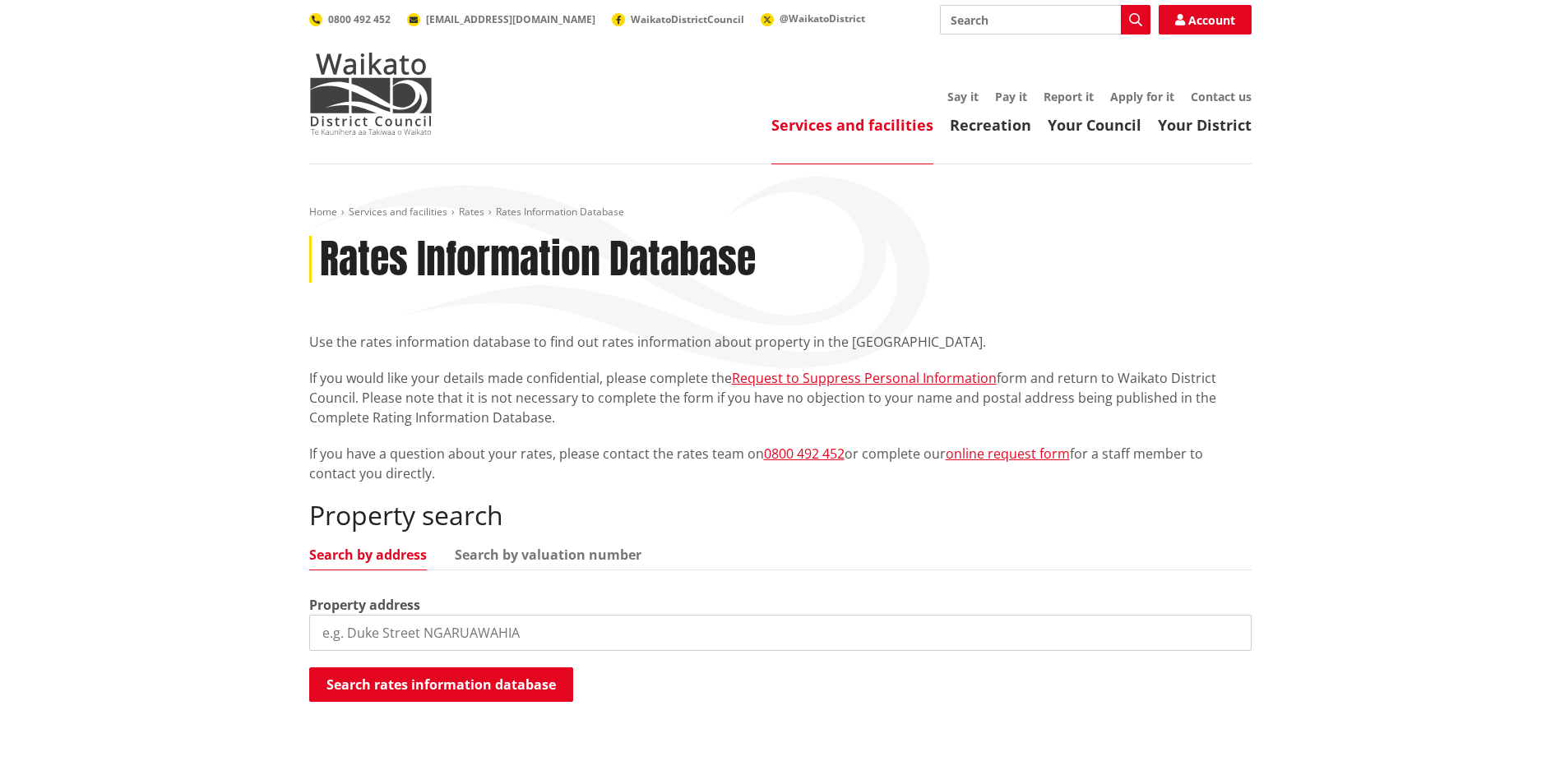
click at [426, 633] on input "search" at bounding box center [780, 633] width 942 height 36
type input "11 james"
click at [463, 678] on button "Search rates information database" at bounding box center [441, 684] width 264 height 35
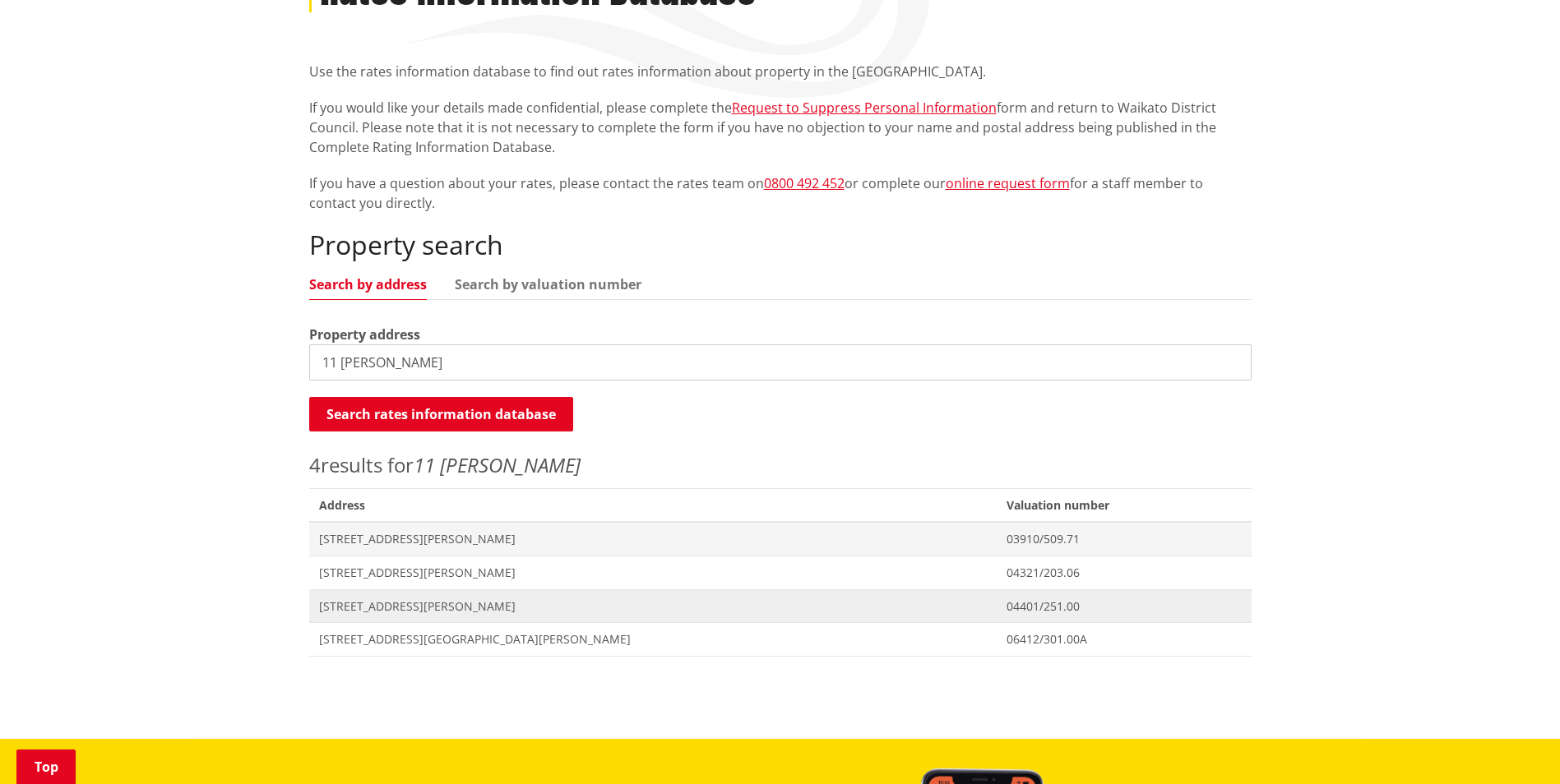
scroll to position [329, 0]
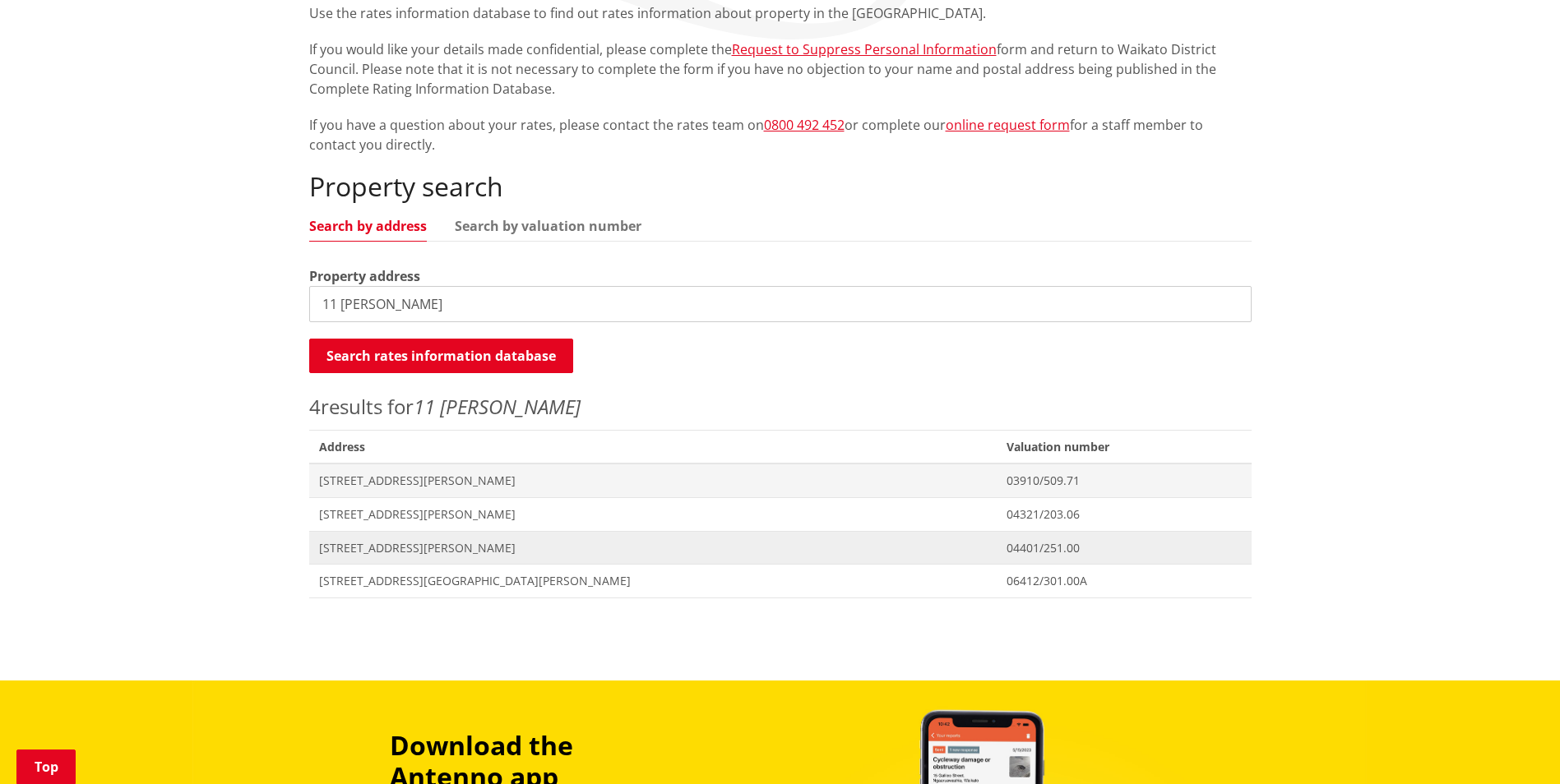
click at [427, 545] on span "[STREET_ADDRESS][PERSON_NAME]" at bounding box center [653, 548] width 668 height 17
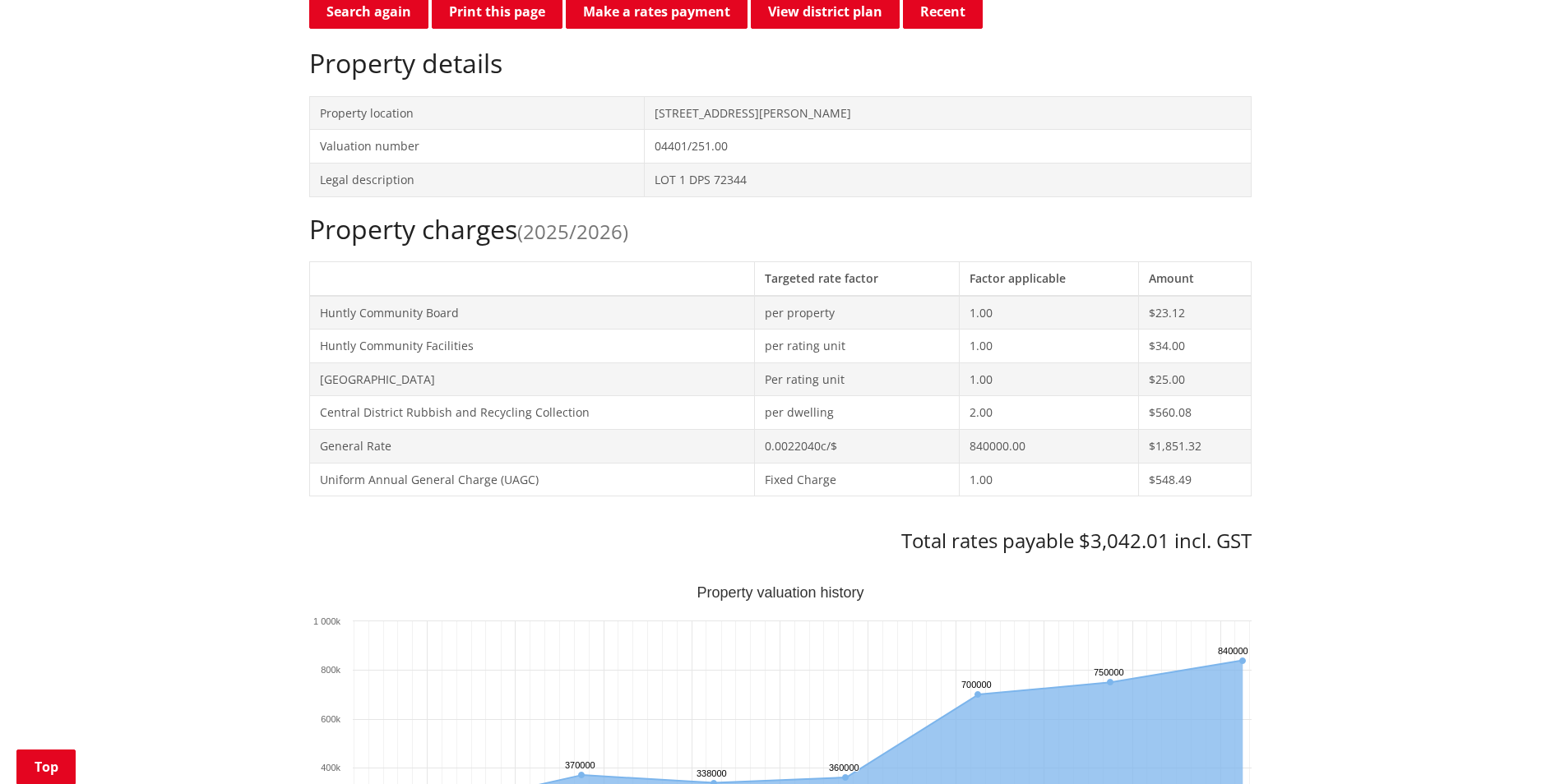
scroll to position [740, 0]
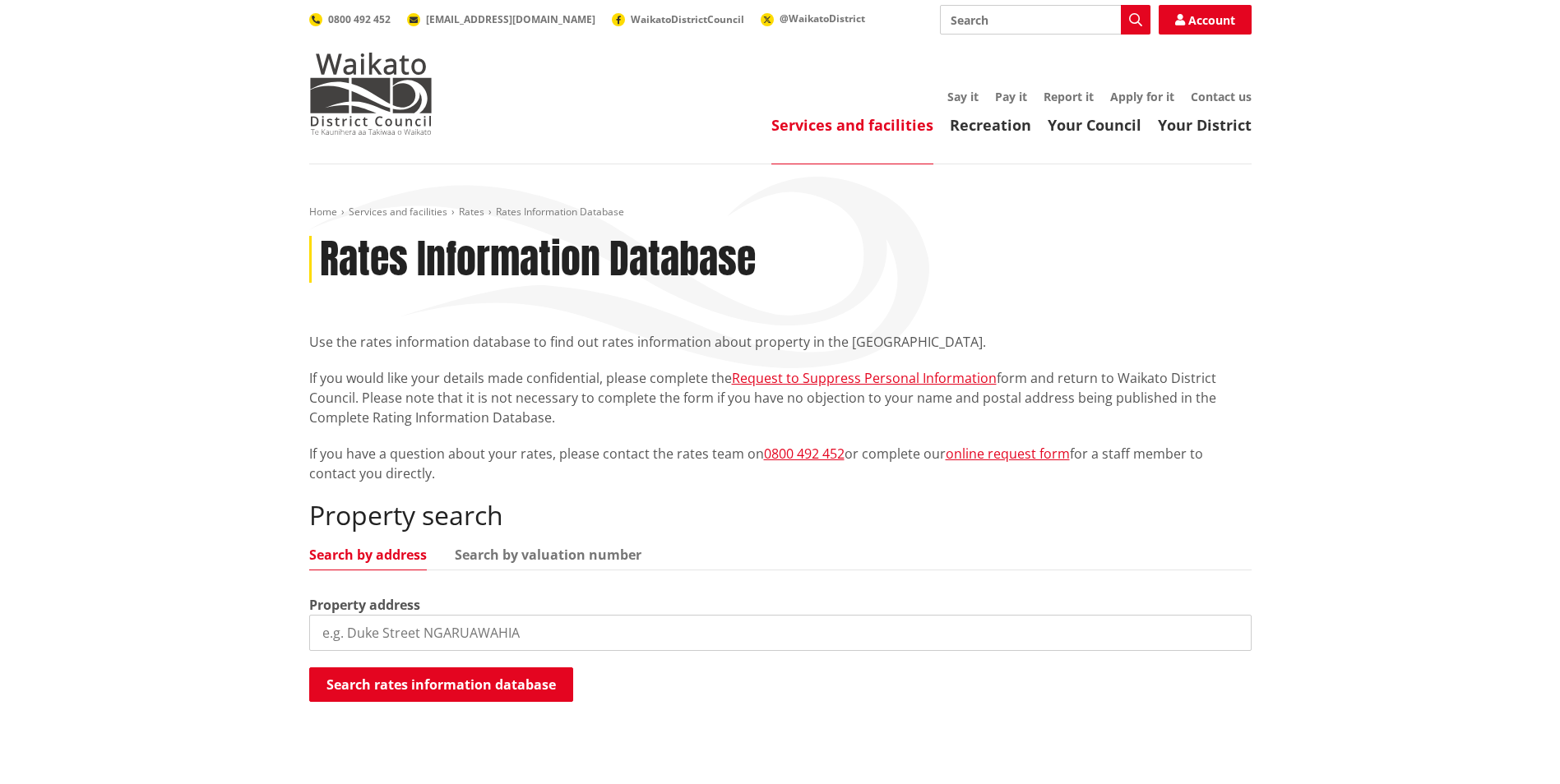
scroll to position [329, 0]
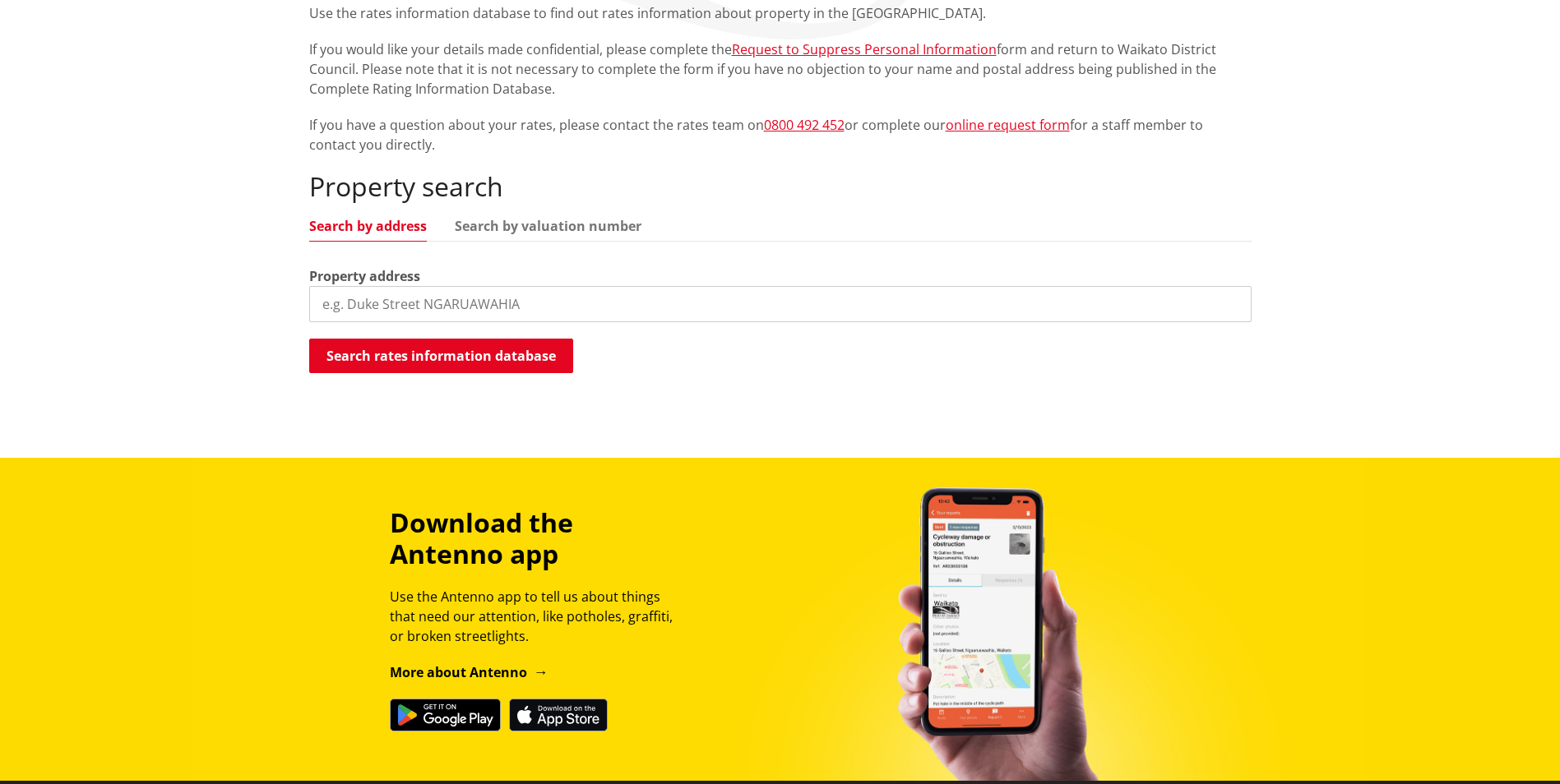
click at [463, 302] on input "search" at bounding box center [780, 304] width 942 height 36
type input "18 kauri lane"
click at [456, 359] on button "Search rates information database" at bounding box center [441, 355] width 264 height 35
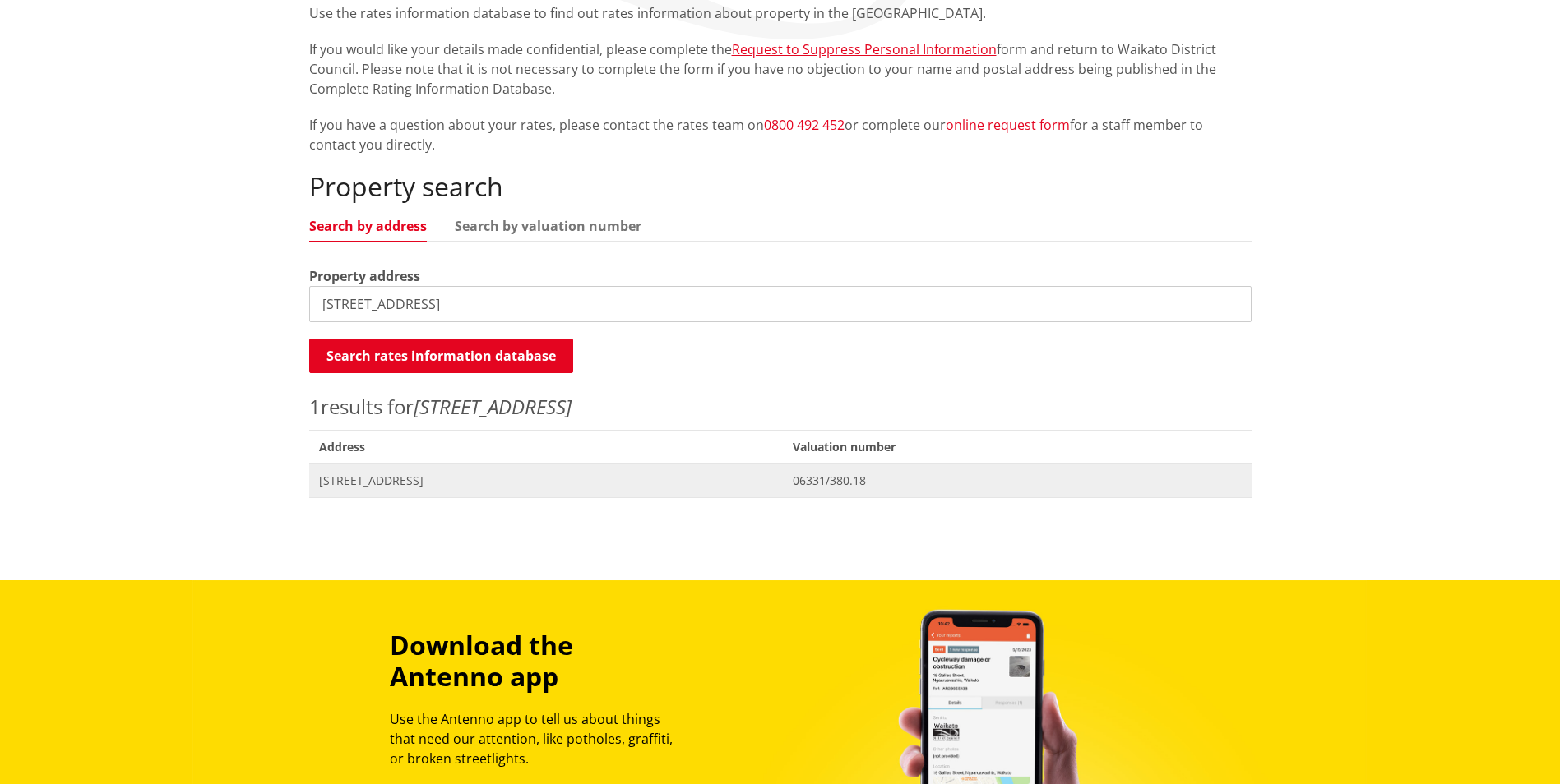
click at [396, 480] on span "[STREET_ADDRESS]" at bounding box center [546, 481] width 455 height 17
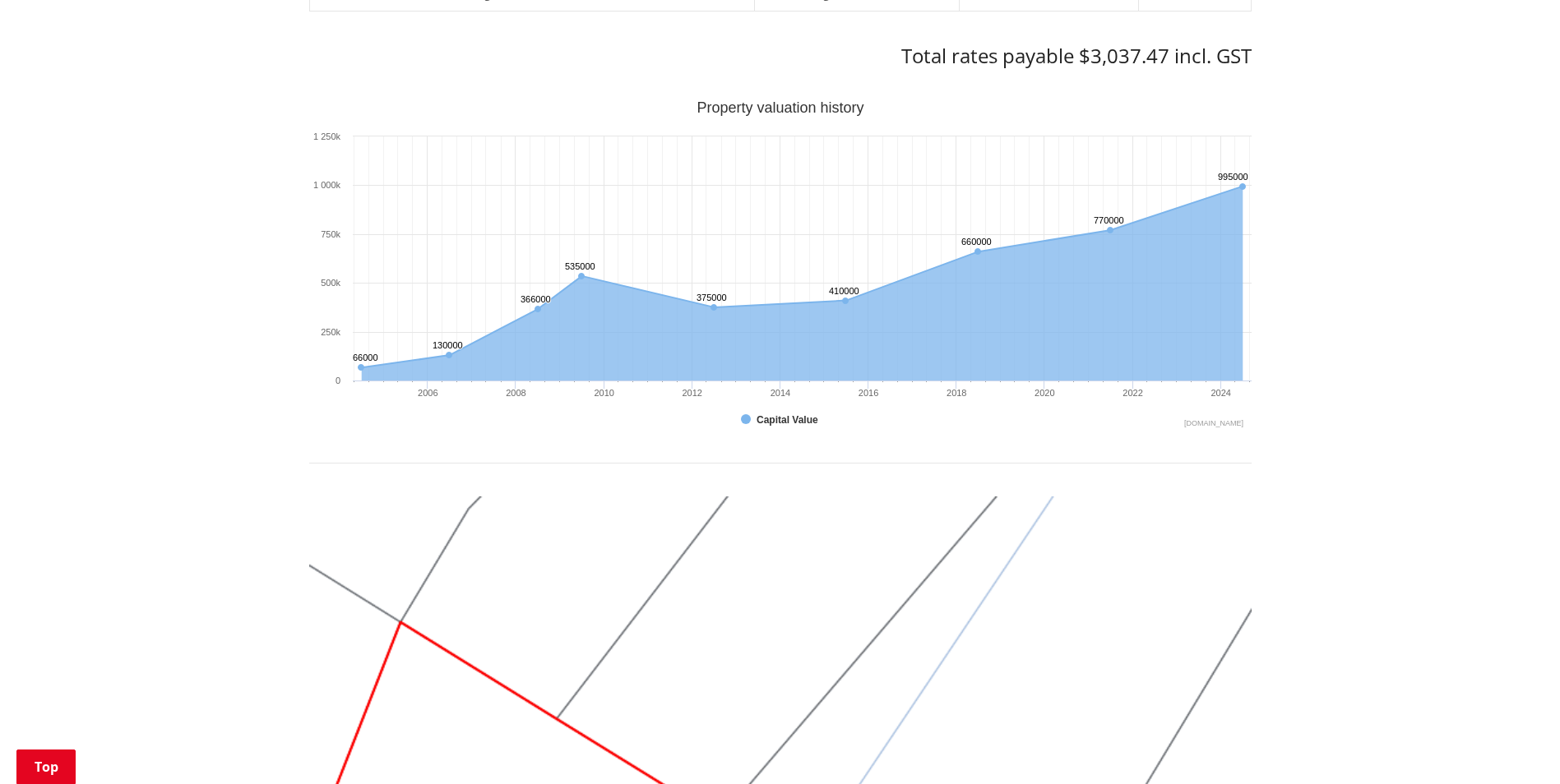
scroll to position [657, 0]
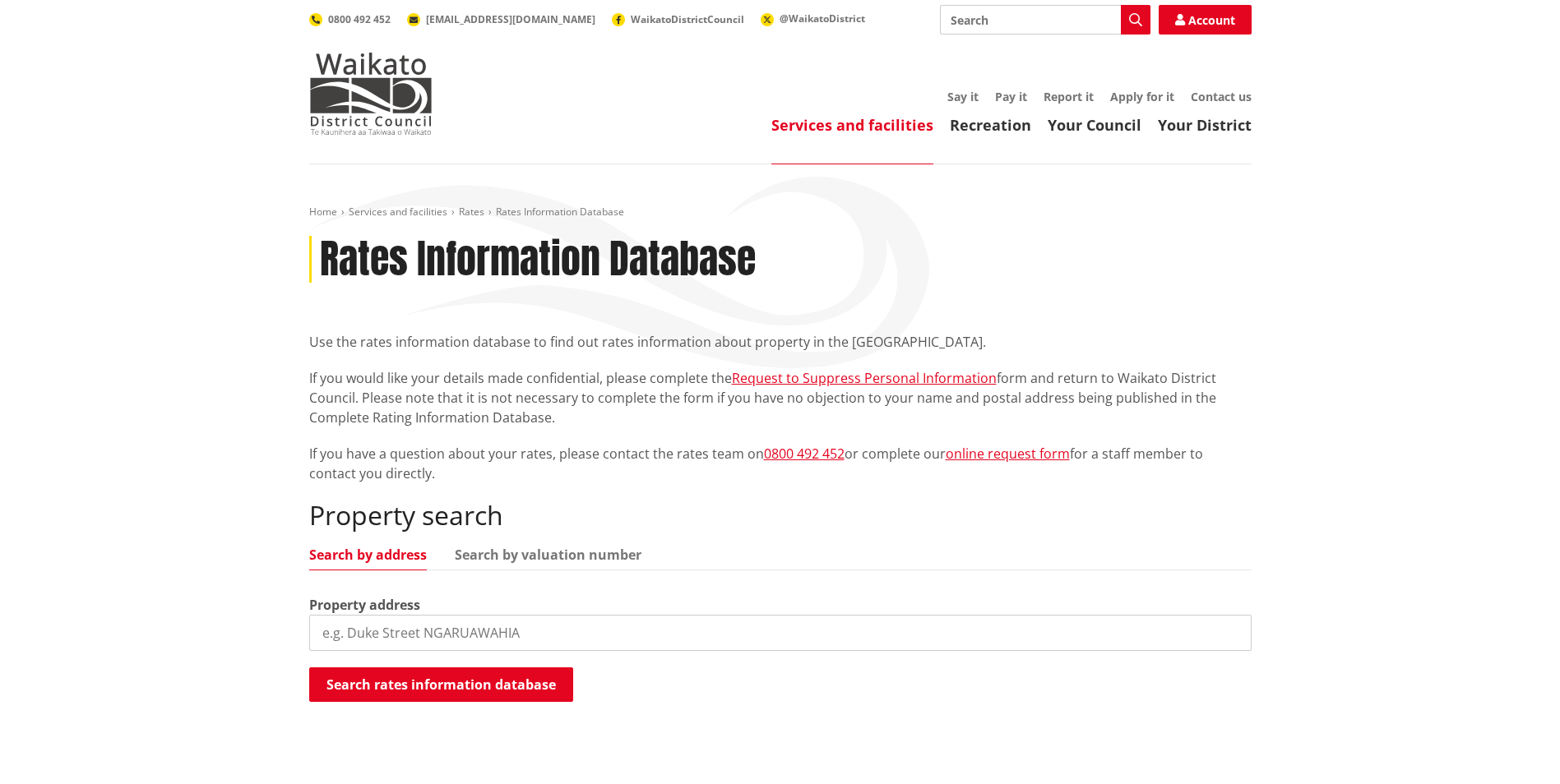
scroll to position [329, 0]
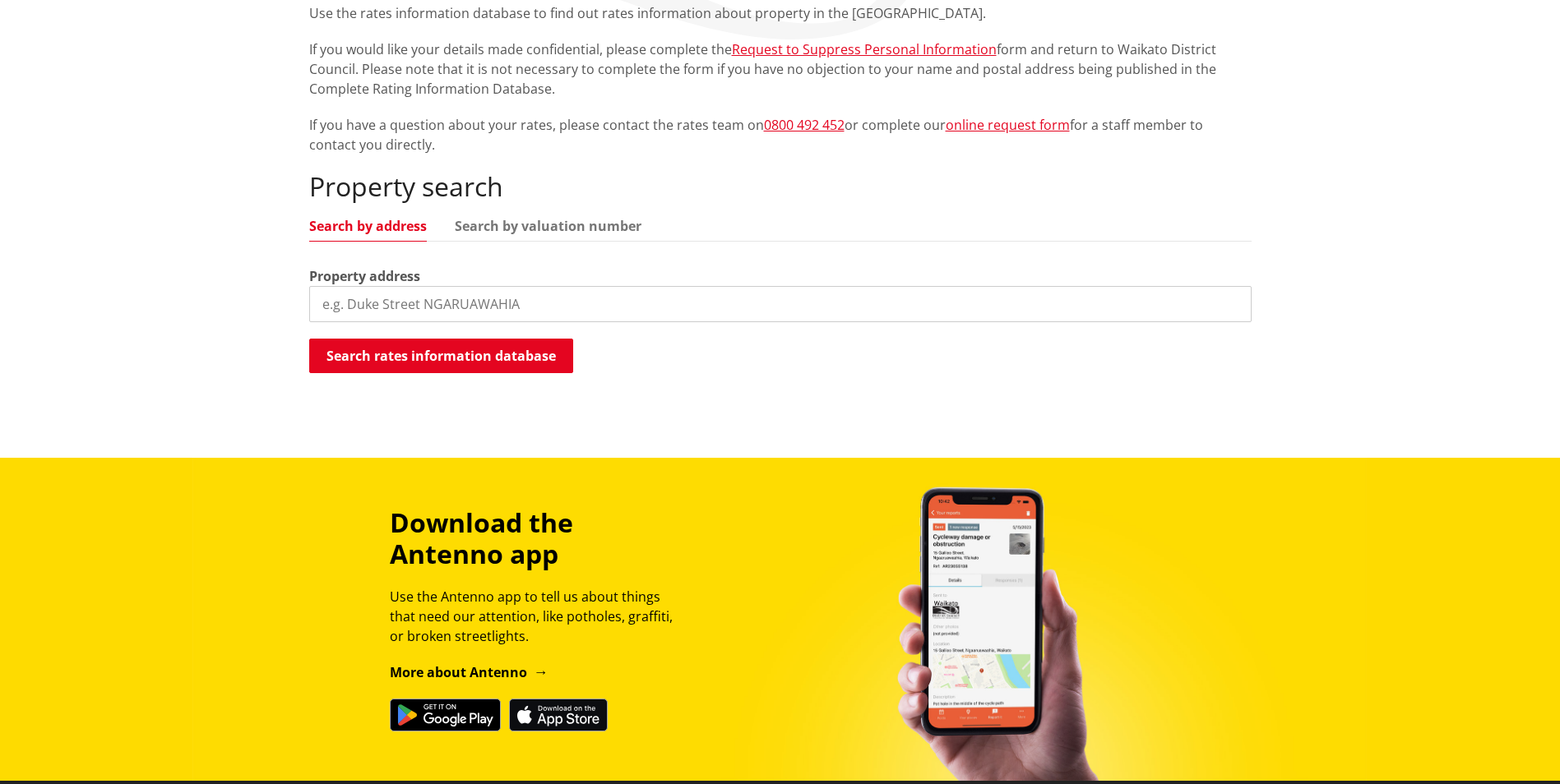
click at [376, 305] on input "search" at bounding box center [780, 304] width 942 height 36
type input "175 hakanoa"
click at [483, 352] on button "Search rates information database" at bounding box center [441, 355] width 264 height 35
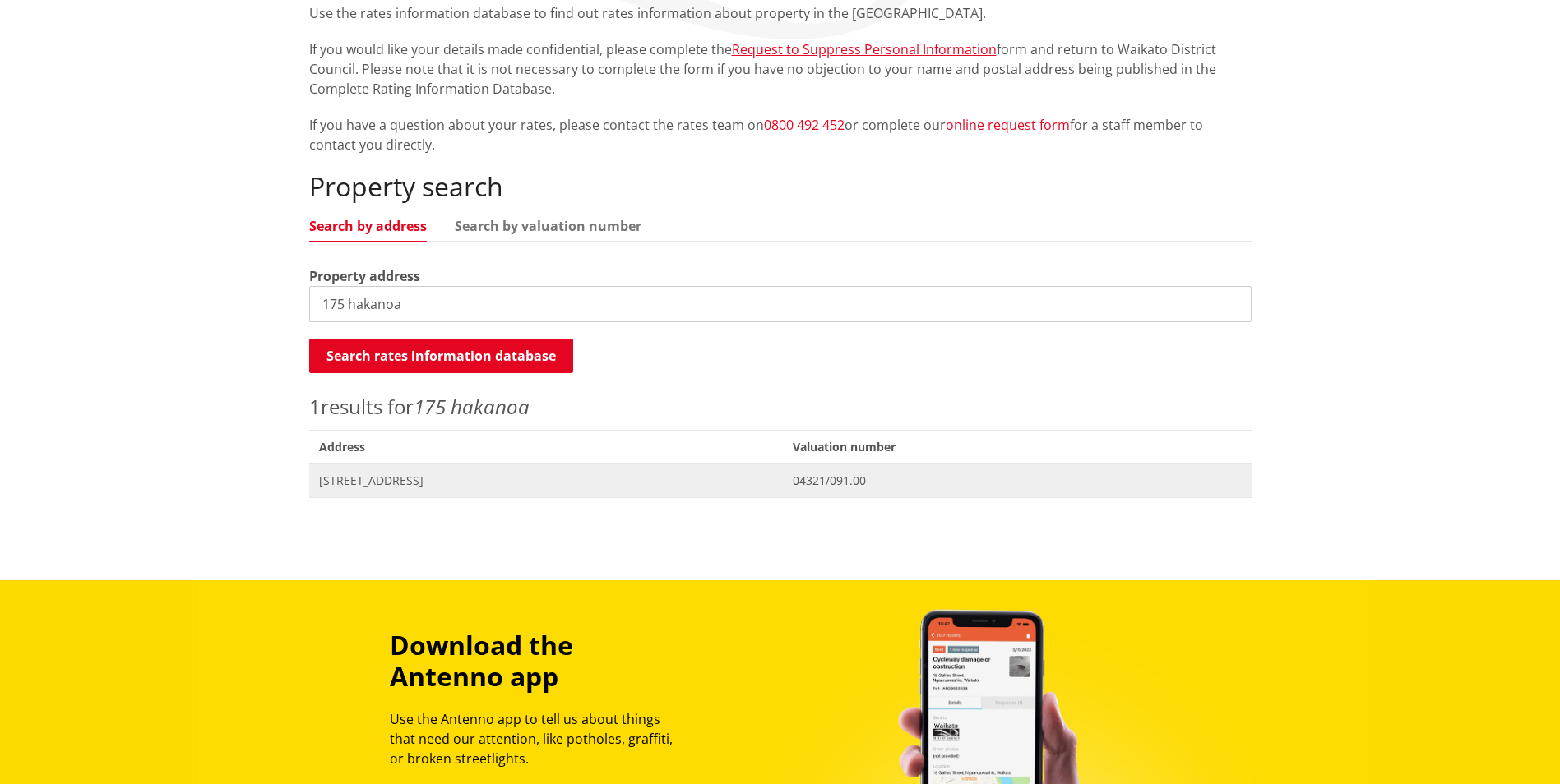
click at [406, 475] on span "[STREET_ADDRESS]" at bounding box center [546, 481] width 455 height 17
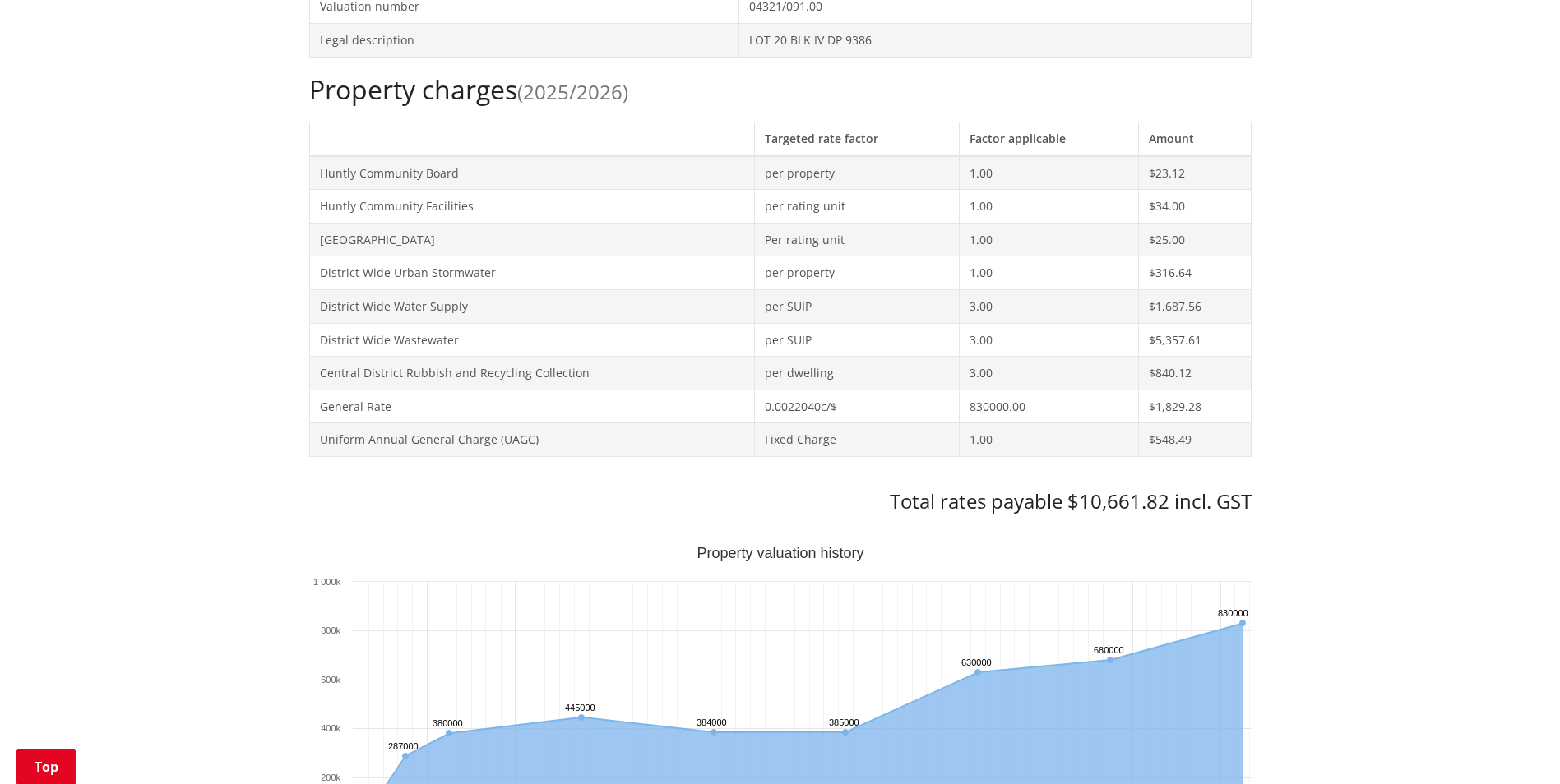
scroll to position [904, 0]
